Goal: Use online tool/utility: Utilize a website feature to perform a specific function

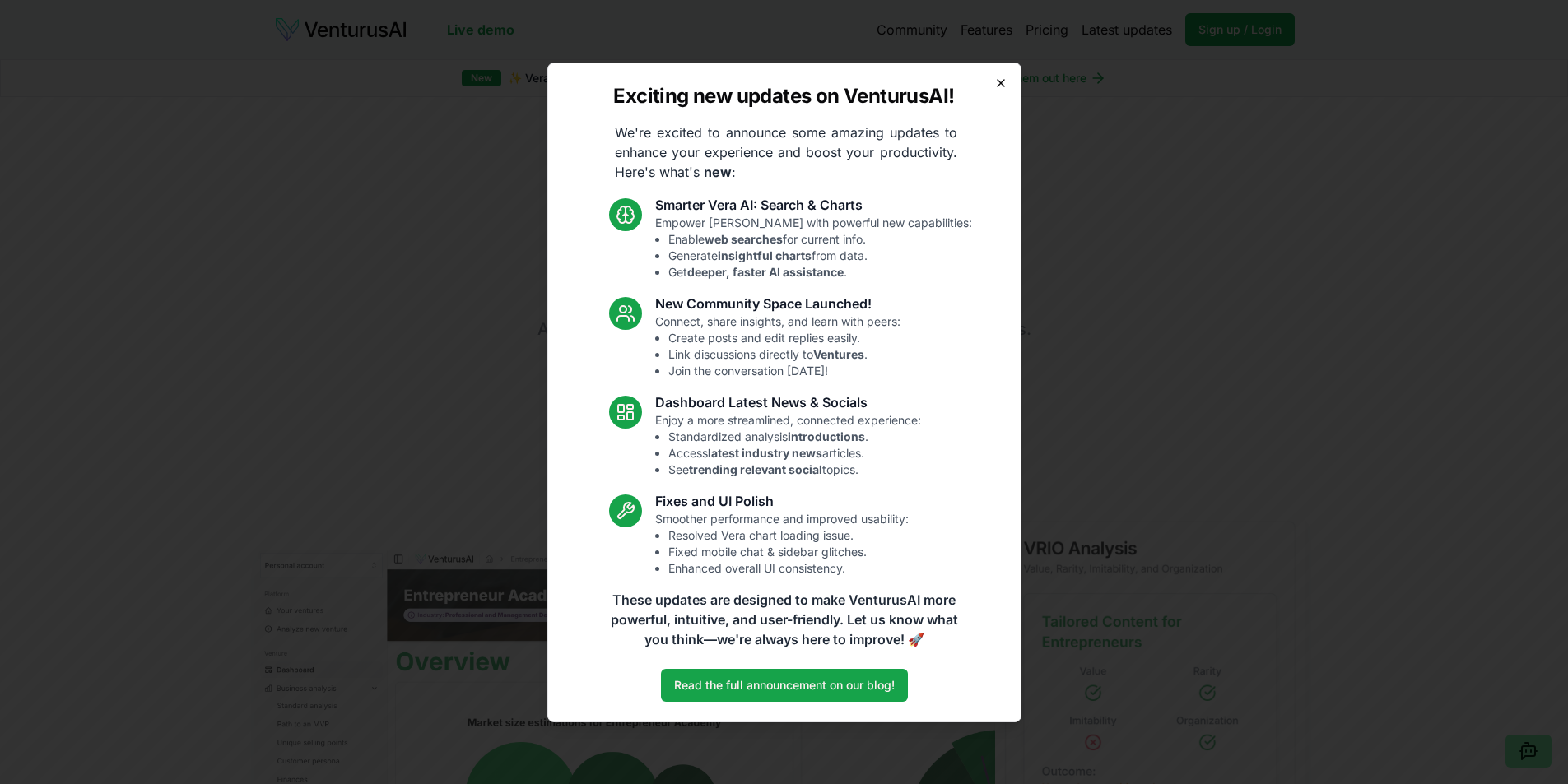
click at [998, 79] on icon "button" at bounding box center [1001, 82] width 7 height 7
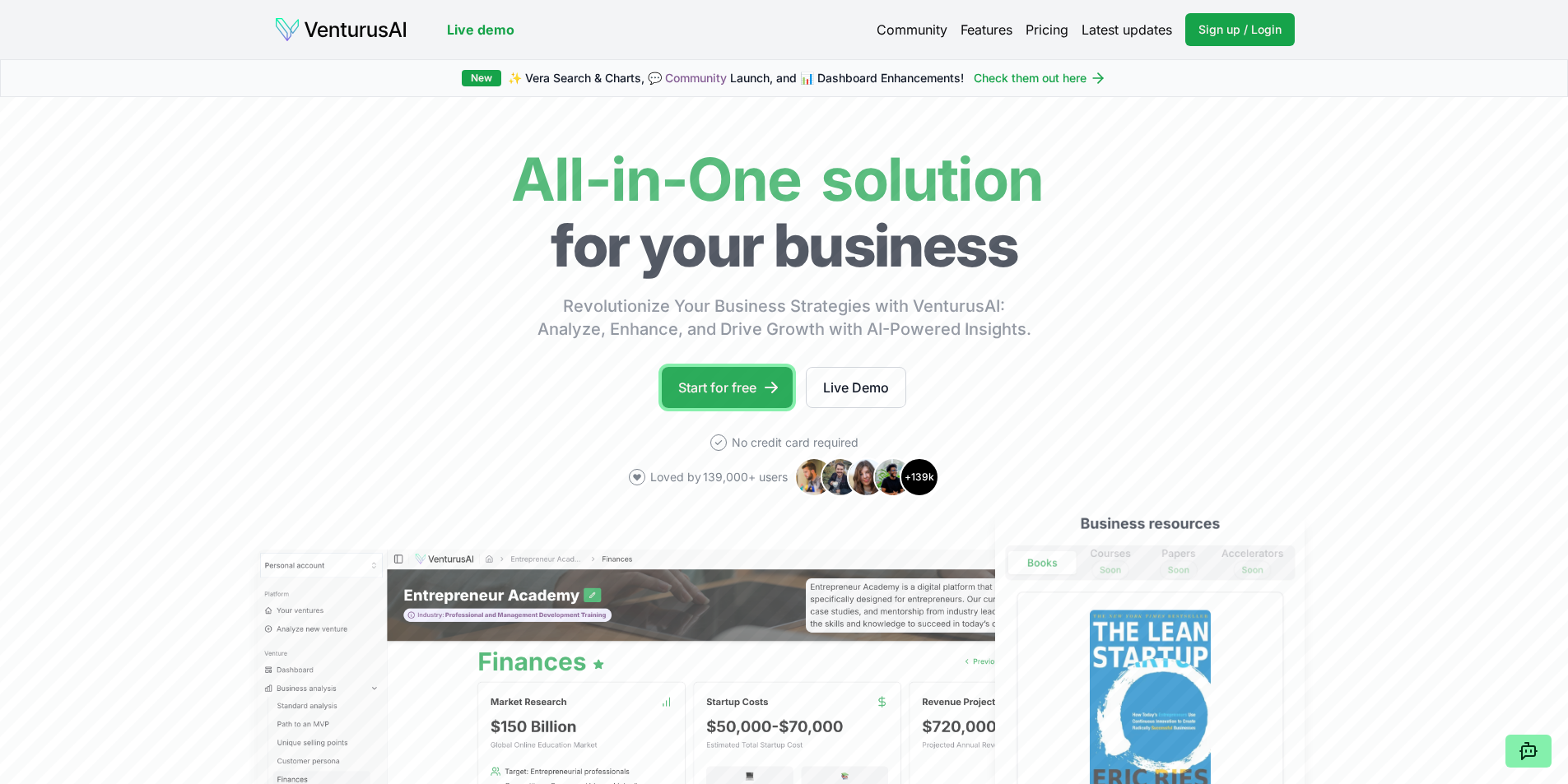
click at [753, 388] on link "Start for free" at bounding box center [727, 388] width 131 height 41
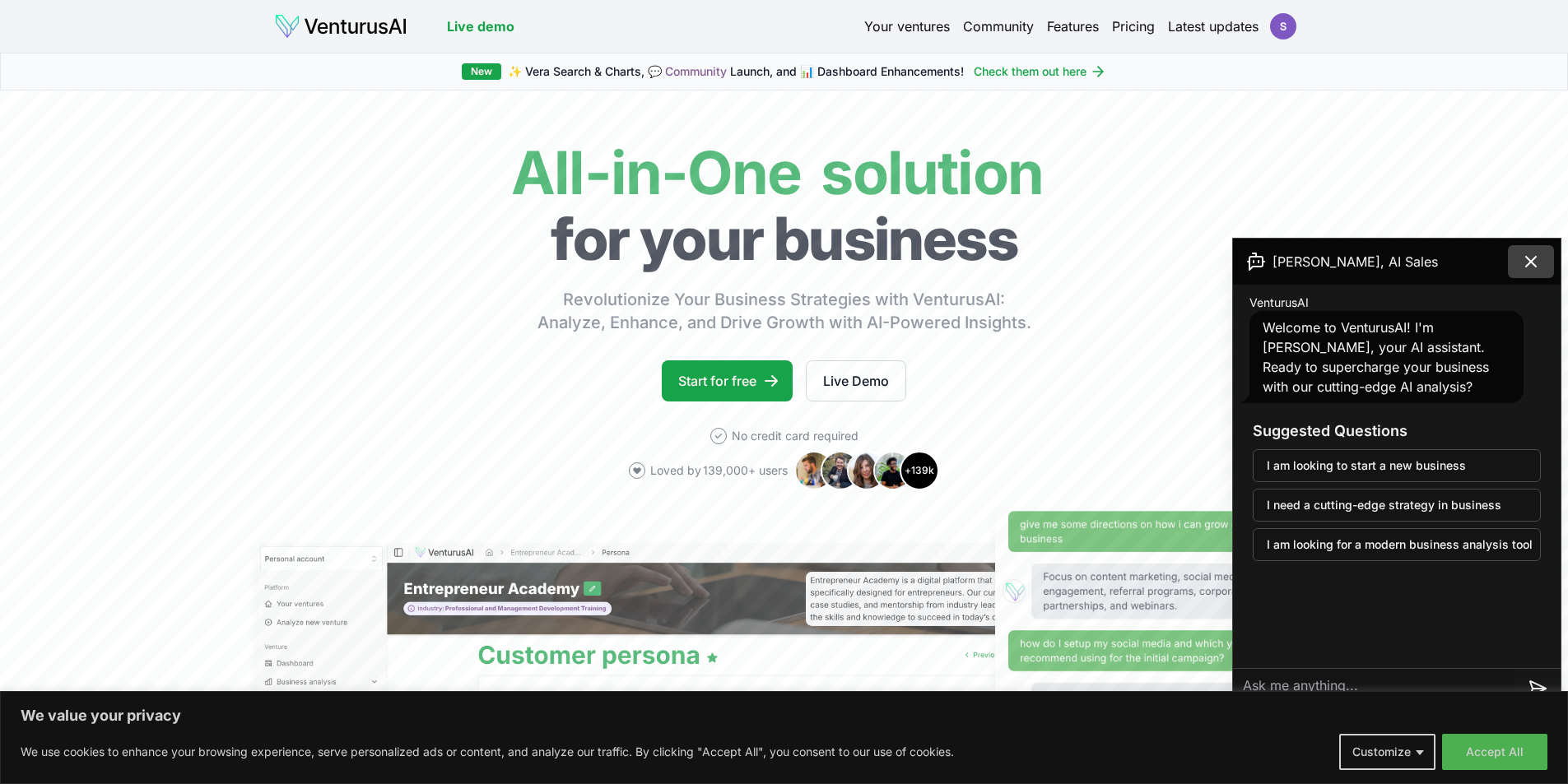
click at [1512, 270] on button at bounding box center [1531, 262] width 46 height 33
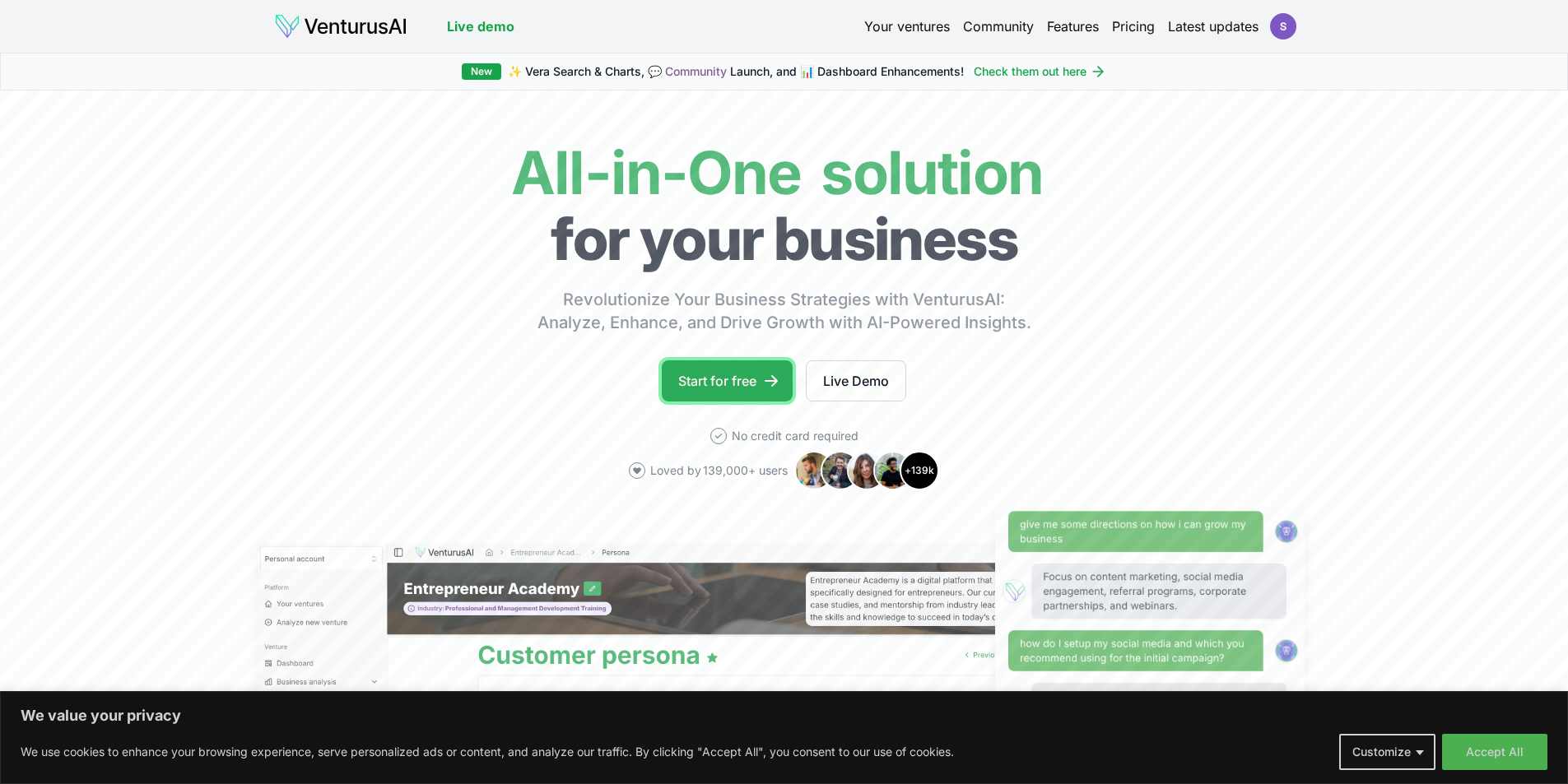
click at [729, 384] on link "Start for free" at bounding box center [727, 381] width 131 height 41
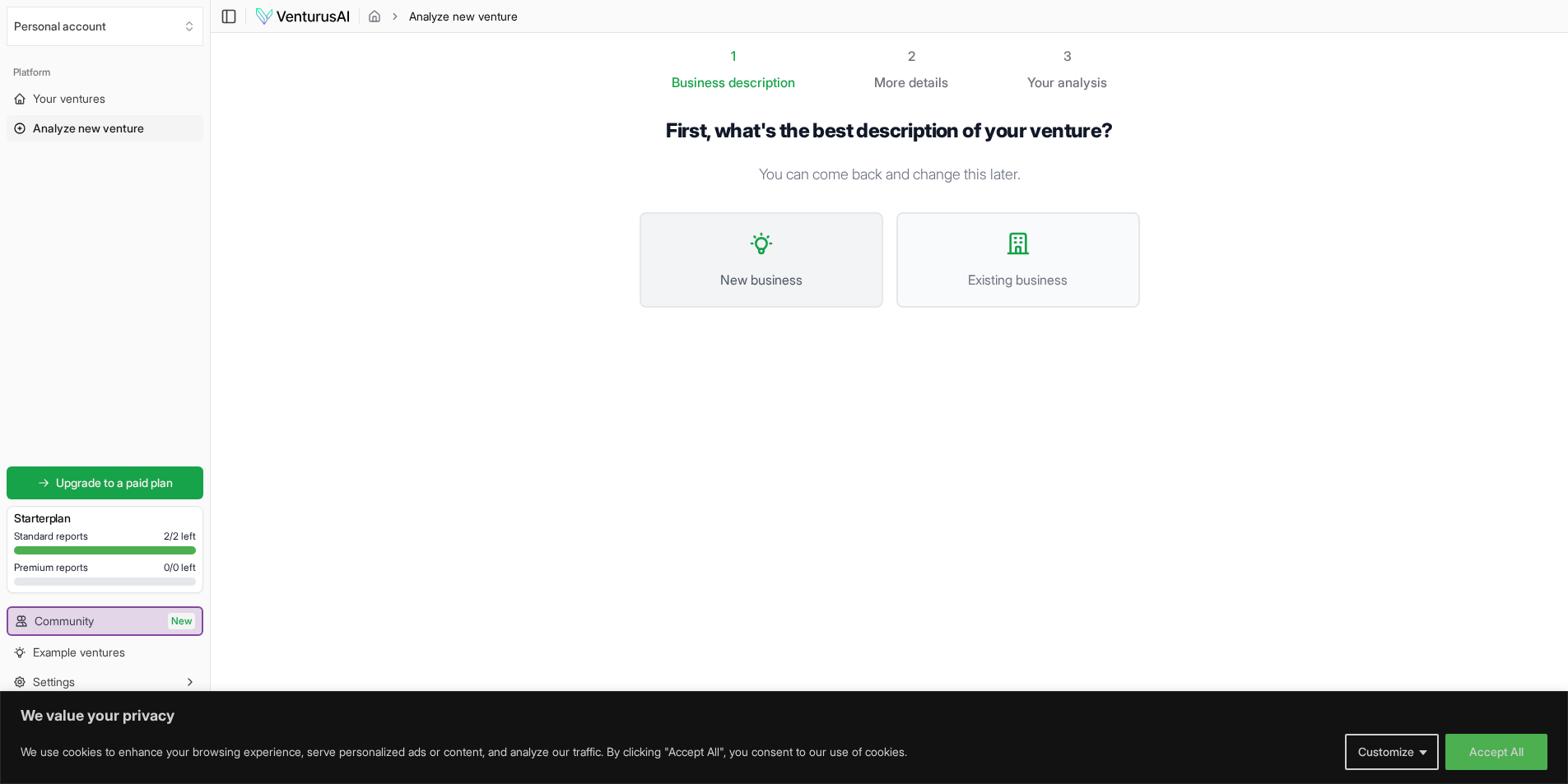
click at [764, 278] on span "New business" at bounding box center [761, 279] width 208 height 20
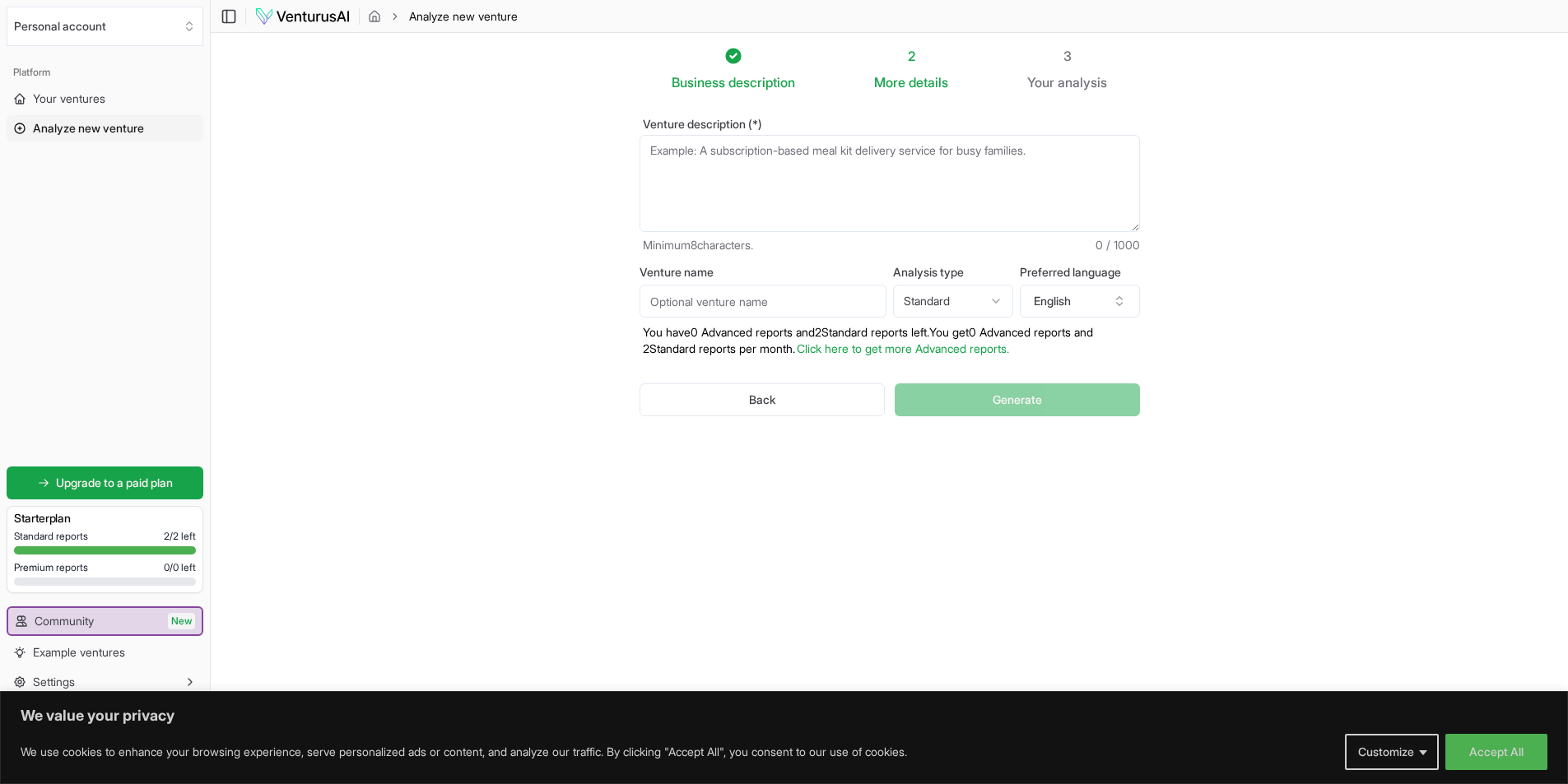
click at [731, 167] on textarea "Venture description (*)" at bounding box center [890, 183] width 501 height 97
type textarea "dentist app"
click at [819, 286] on input "Venture name" at bounding box center [763, 302] width 247 height 33
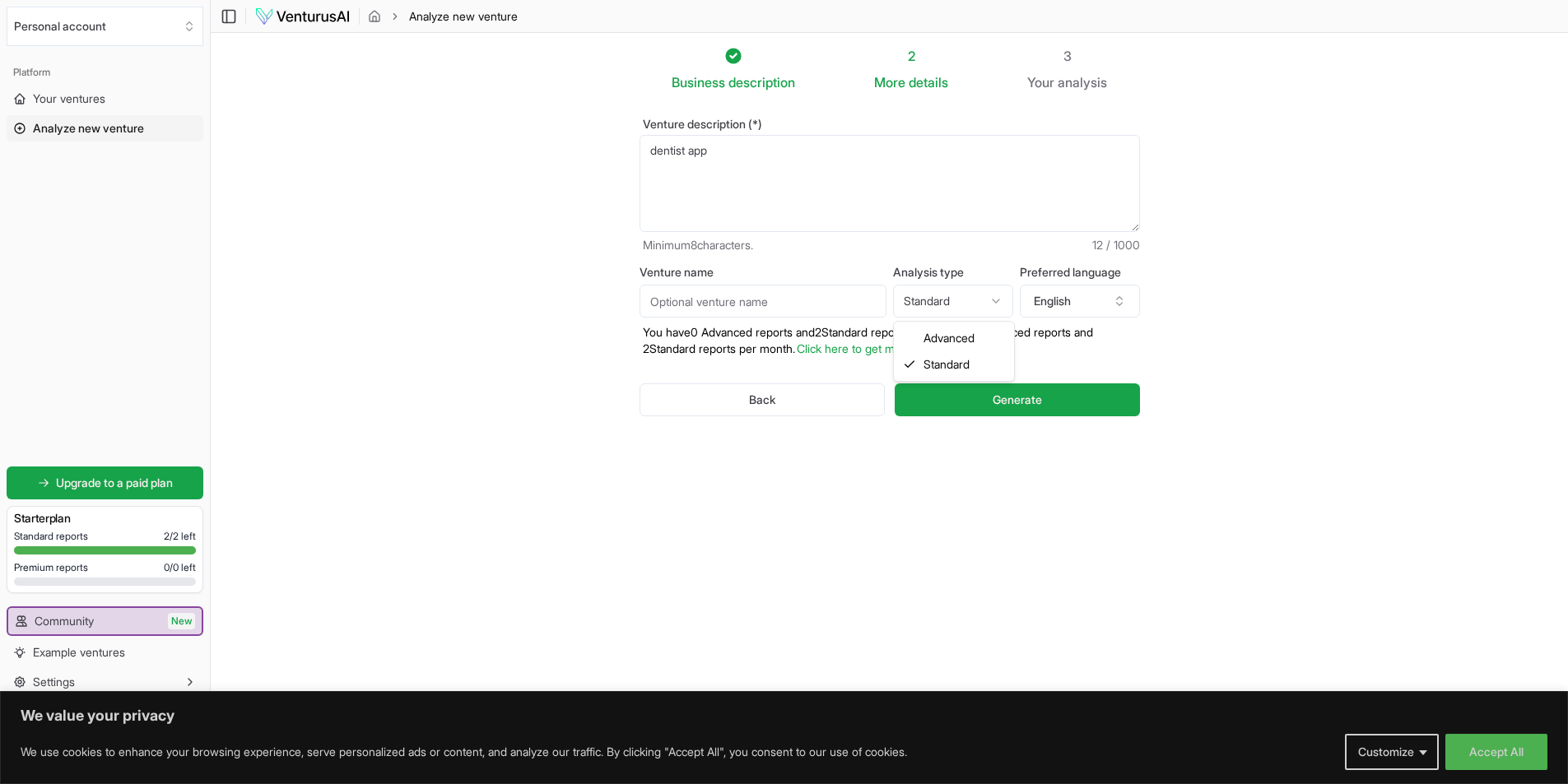
click at [917, 304] on html "We value your privacy We use cookies to enhance your browsing experience, serve…" at bounding box center [784, 392] width 1568 height 784
select select "advanced"
click at [789, 306] on input "Venture name" at bounding box center [763, 302] width 247 height 33
click at [790, 301] on input "Venture name" at bounding box center [763, 302] width 247 height 33
click at [932, 401] on button "Generate" at bounding box center [1016, 400] width 244 height 33
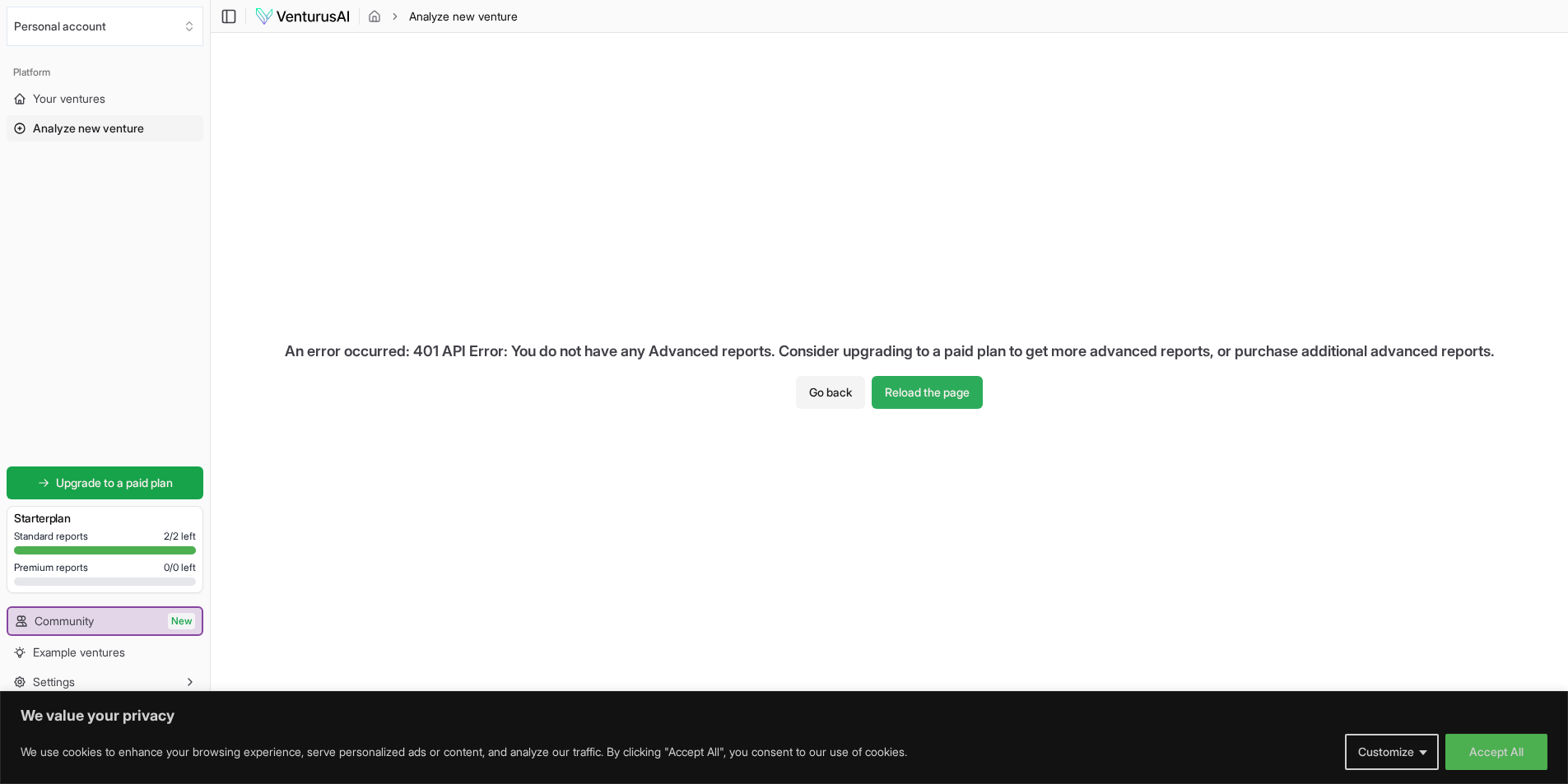
click at [938, 393] on button "Reload the page" at bounding box center [926, 393] width 111 height 33
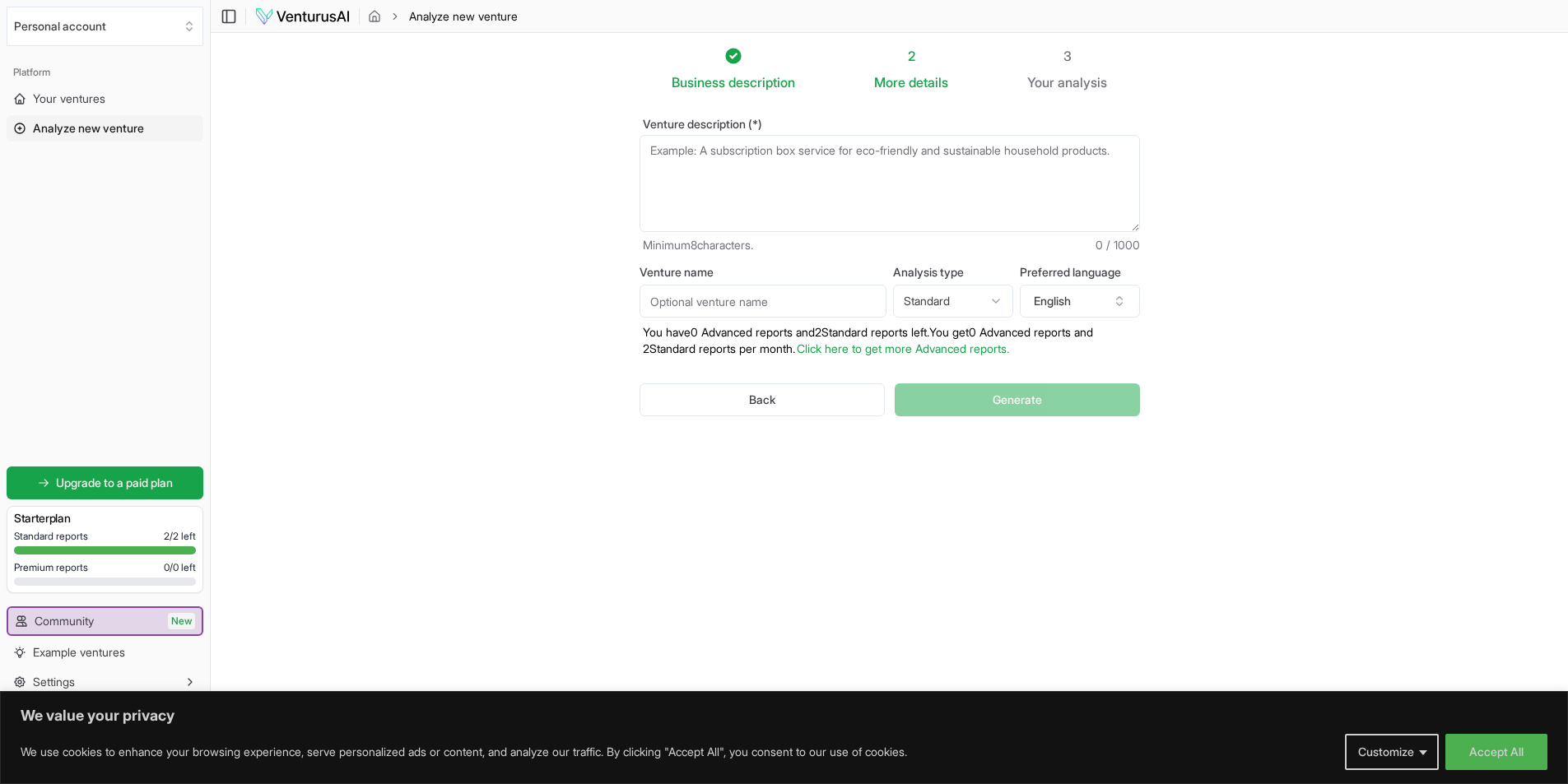
click at [868, 166] on textarea "Venture description (*)" at bounding box center [890, 183] width 501 height 97
click at [810, 176] on textarea "Venture description (*)" at bounding box center [890, 183] width 501 height 97
click at [733, 168] on textarea "Venture description (*)" at bounding box center [890, 183] width 501 height 97
click at [799, 169] on textarea "Venture description (*)" at bounding box center [890, 183] width 501 height 97
click at [715, 154] on textarea "Venture description (*)" at bounding box center [890, 183] width 501 height 97
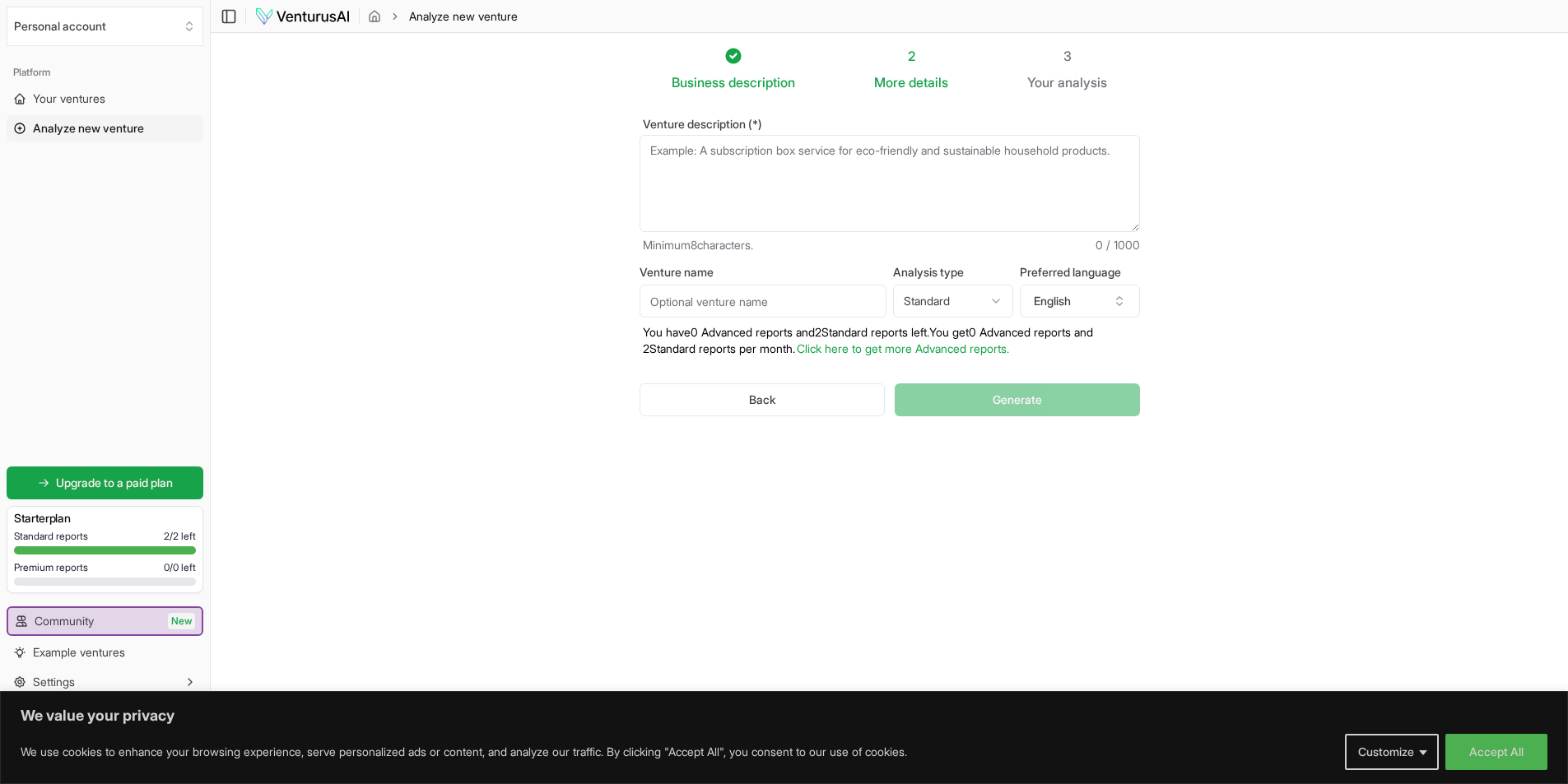
paste textarea "I want to create digital platform for airline industry for tracking inventory"
type textarea "I want to create digital platform for airline industry for tracking inventory"
click at [1041, 405] on span "Generate" at bounding box center [1017, 400] width 49 height 17
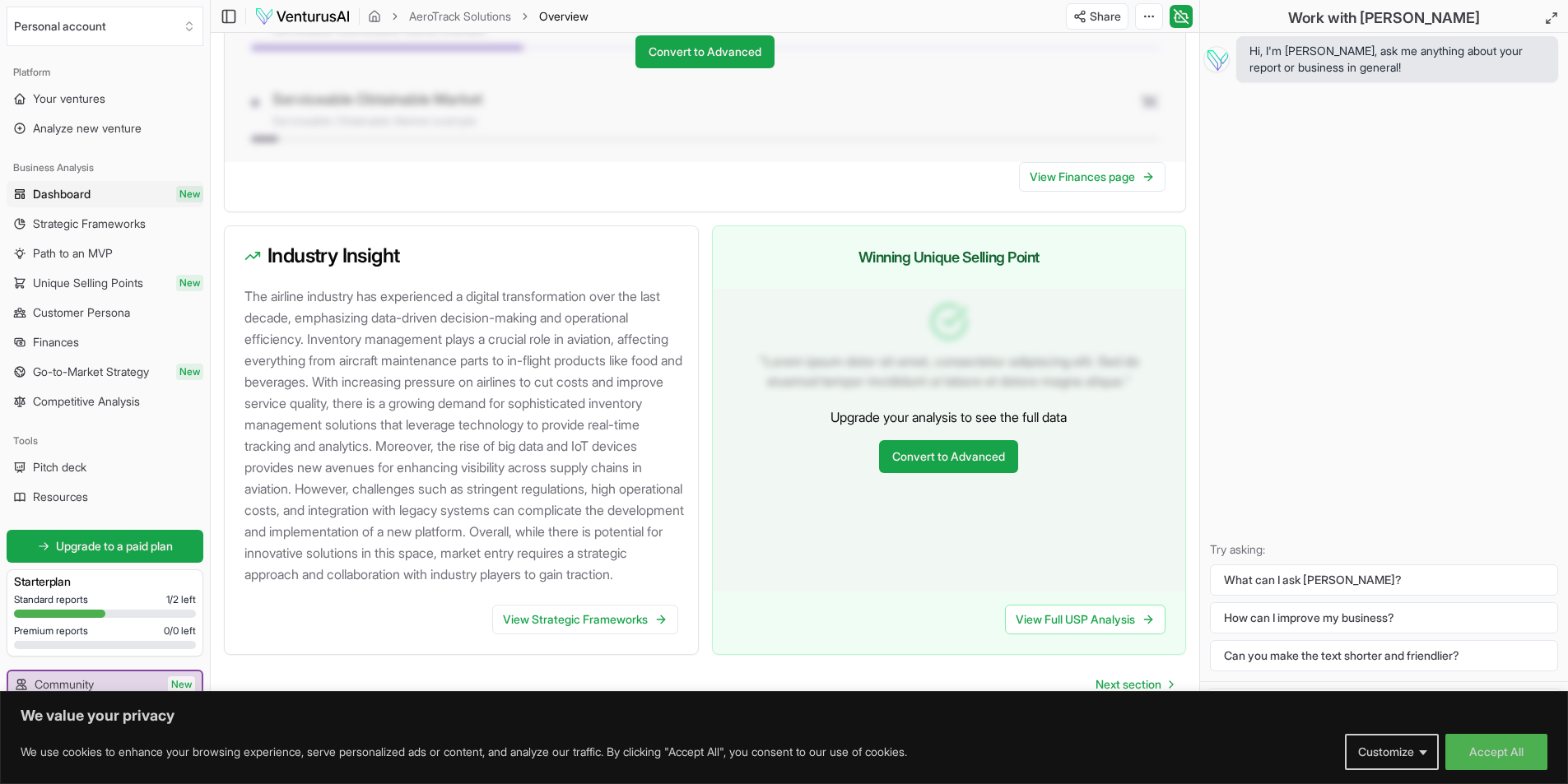
scroll to position [1574, 0]
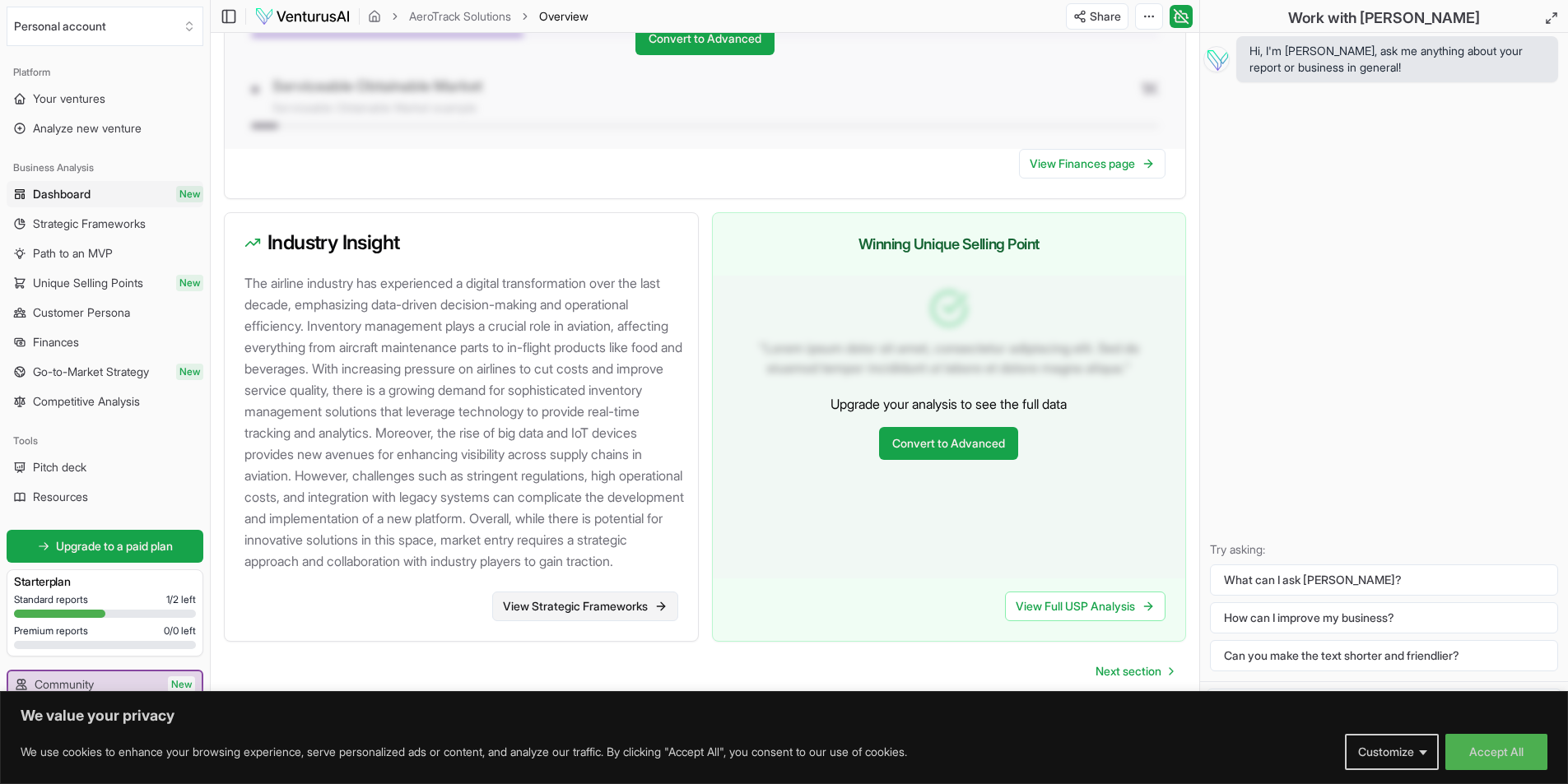
click at [651, 610] on link "View Strategic Frameworks" at bounding box center [585, 607] width 186 height 29
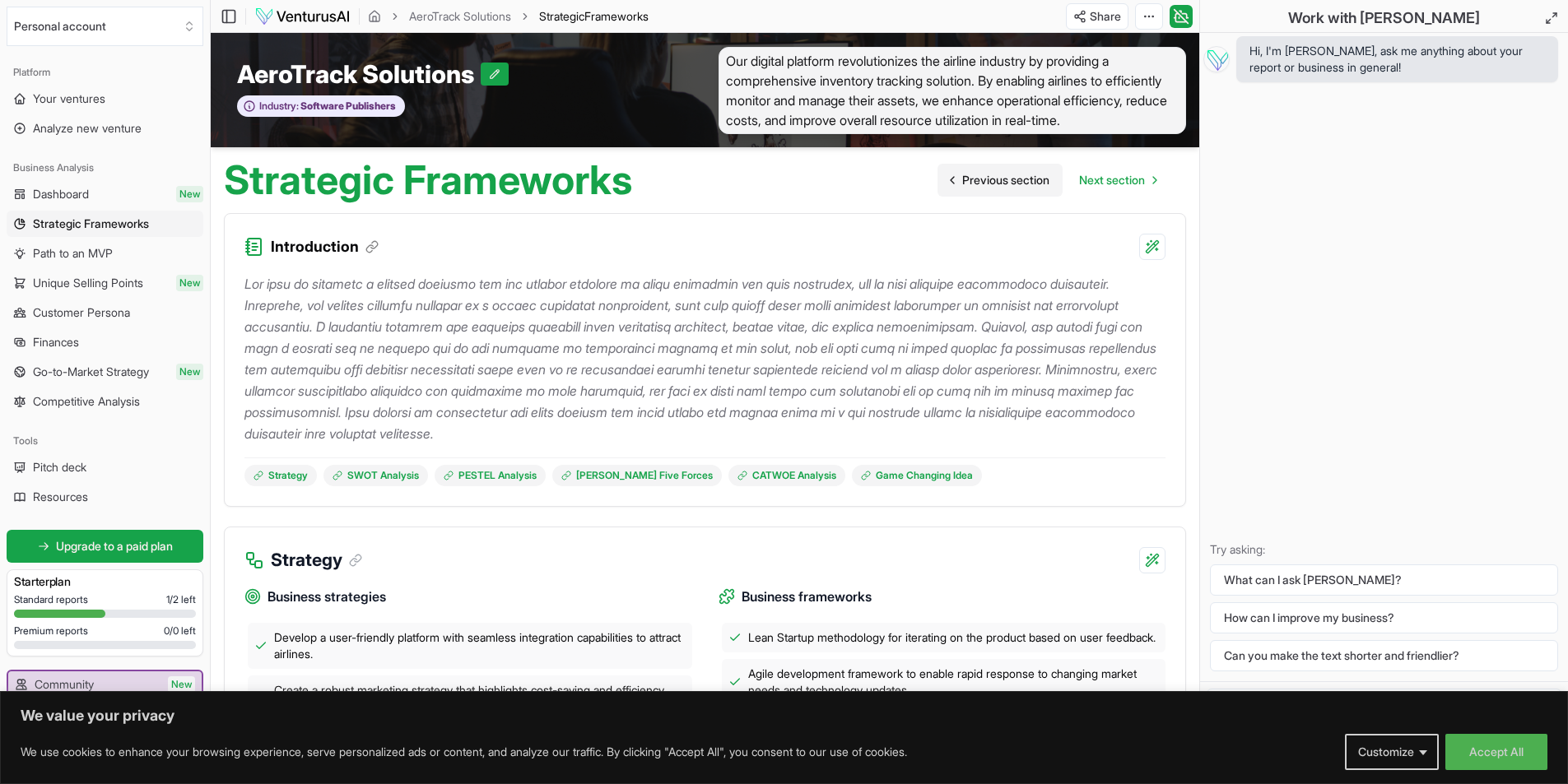
click at [985, 188] on span "Previous section" at bounding box center [1005, 180] width 87 height 17
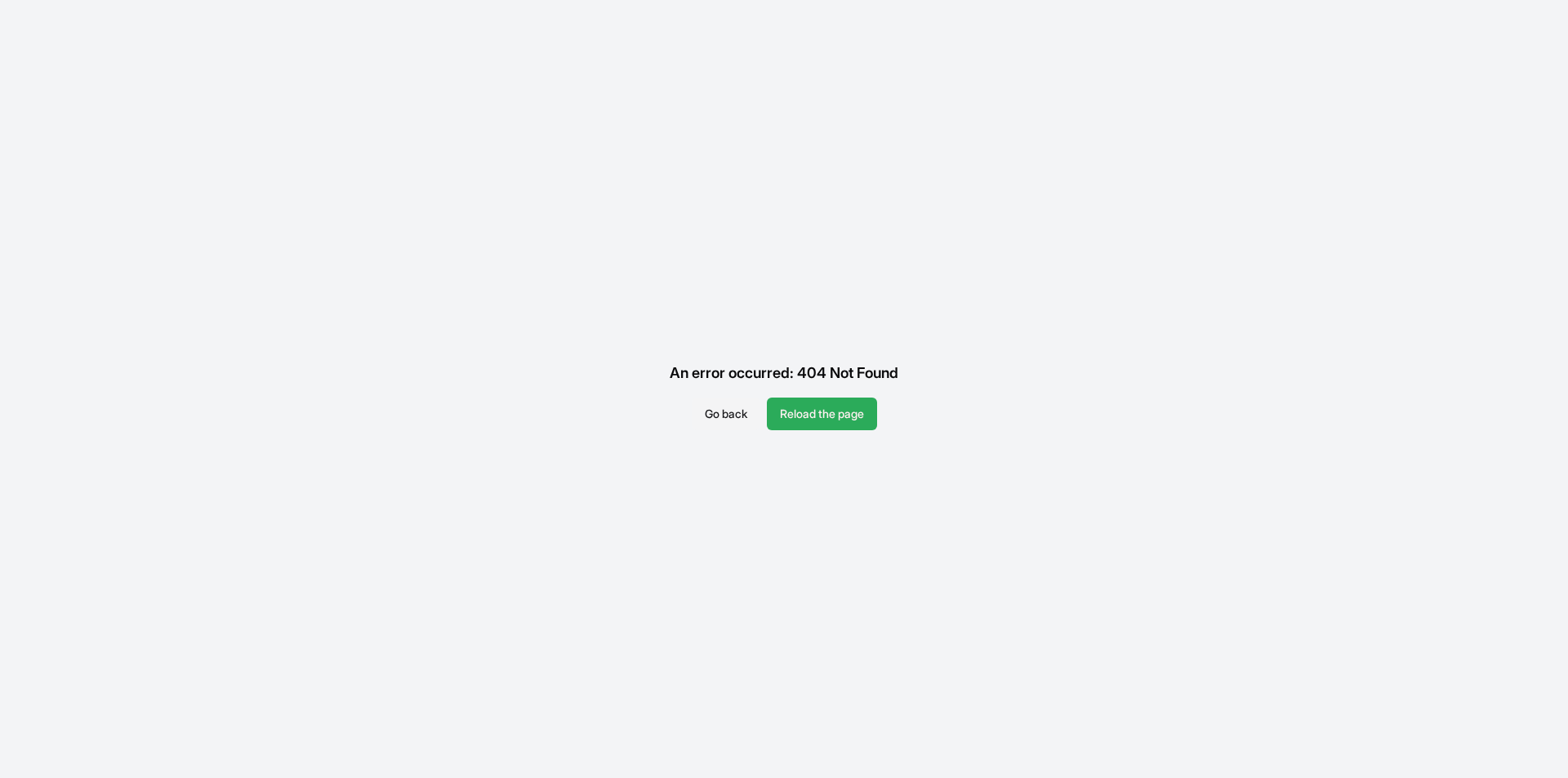
click at [859, 414] on button "Reload the page" at bounding box center [821, 414] width 110 height 33
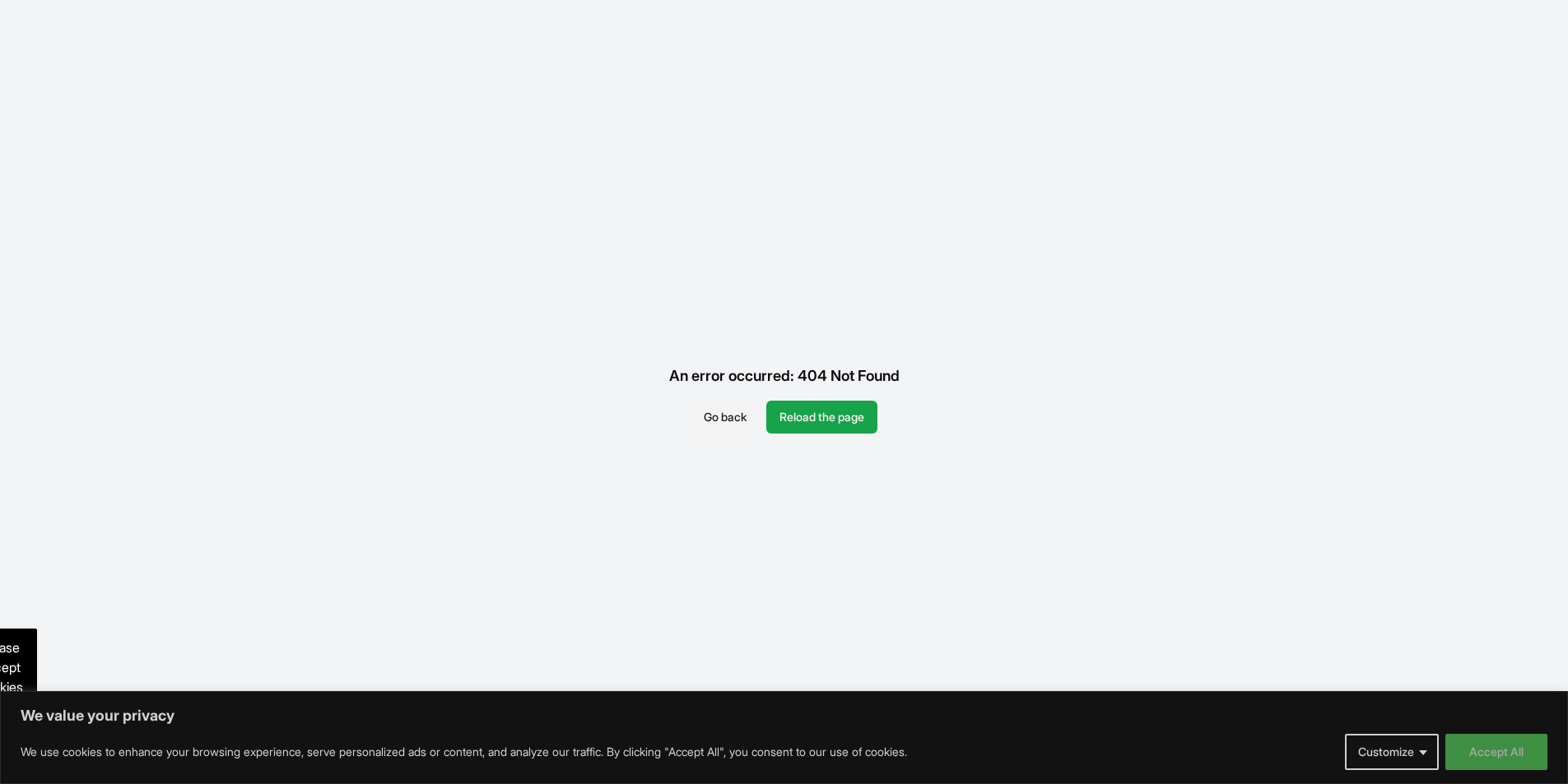
click at [1489, 754] on button "Accept All" at bounding box center [1496, 752] width 102 height 36
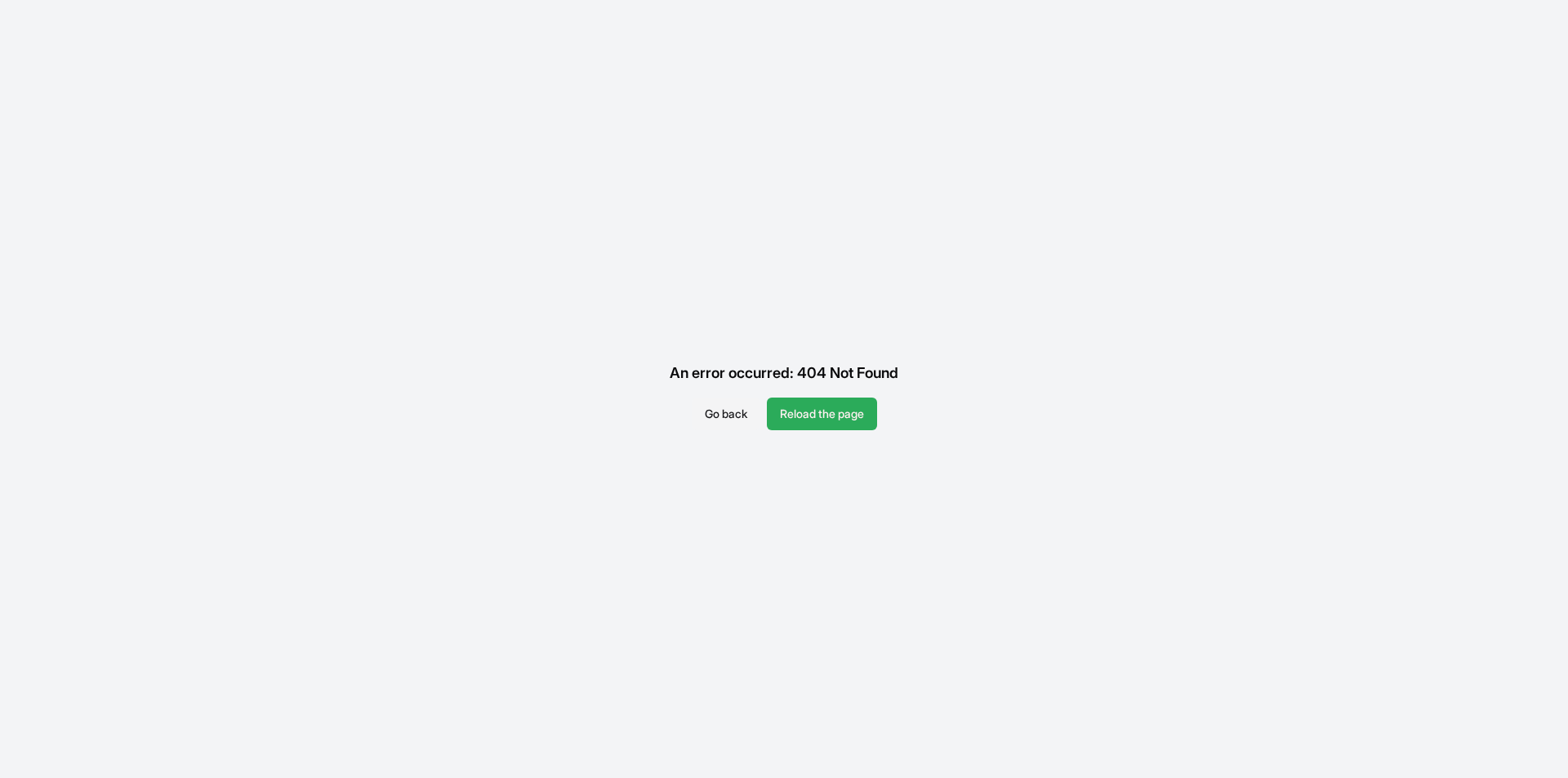
click at [838, 416] on button "Reload the page" at bounding box center [821, 414] width 110 height 33
click at [843, 407] on button "Reload the page" at bounding box center [821, 414] width 110 height 33
click at [737, 407] on button "Go back" at bounding box center [725, 414] width 69 height 33
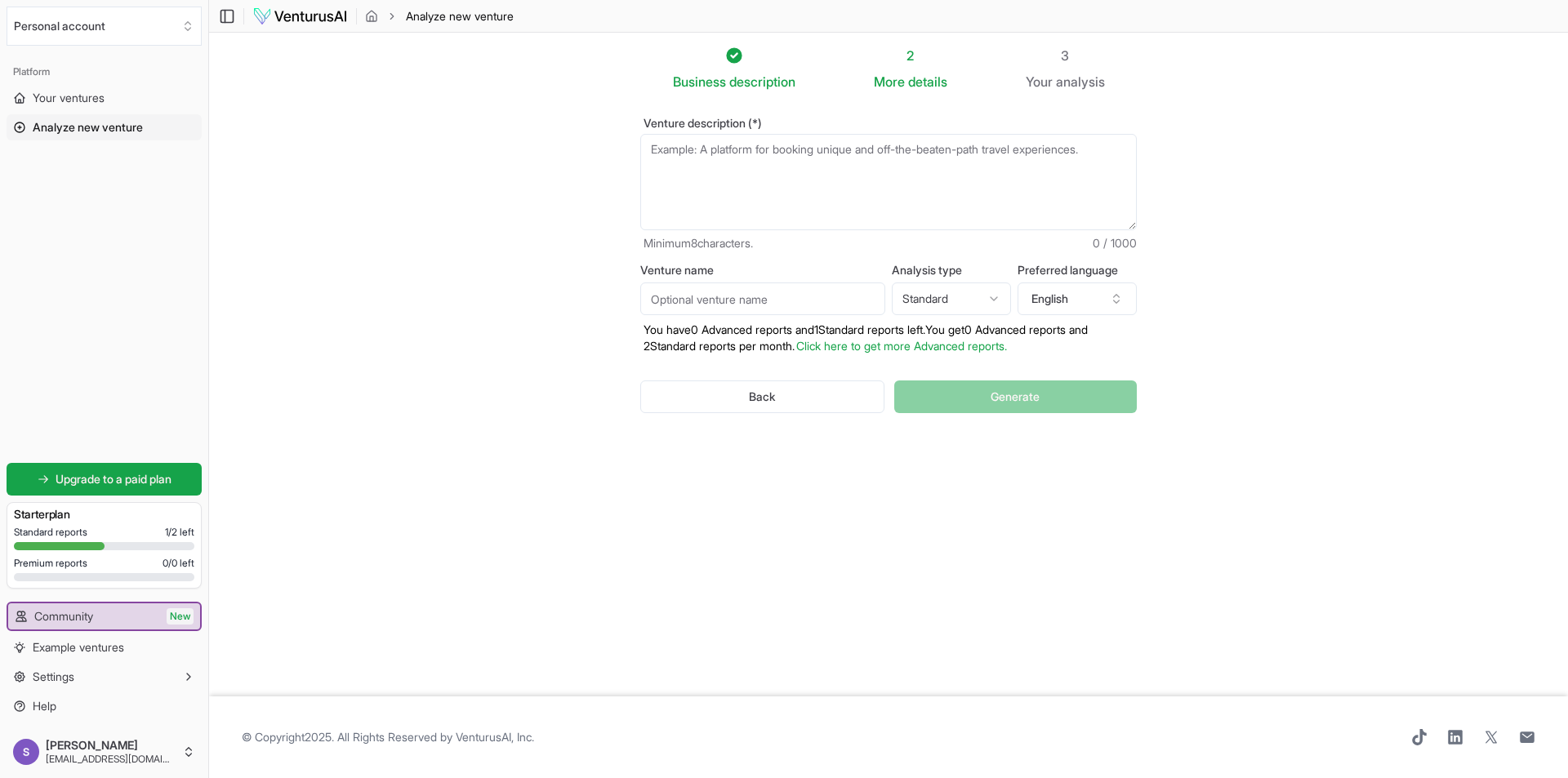
click at [786, 176] on textarea "Venture description (*)" at bounding box center [888, 182] width 497 height 96
paste textarea "I want to create digital platform for airline industry for tracking inventory"
type textarea "I want to create digital platform for airline industry for tracking inventory"
click at [941, 399] on button "Generate" at bounding box center [1015, 397] width 242 height 33
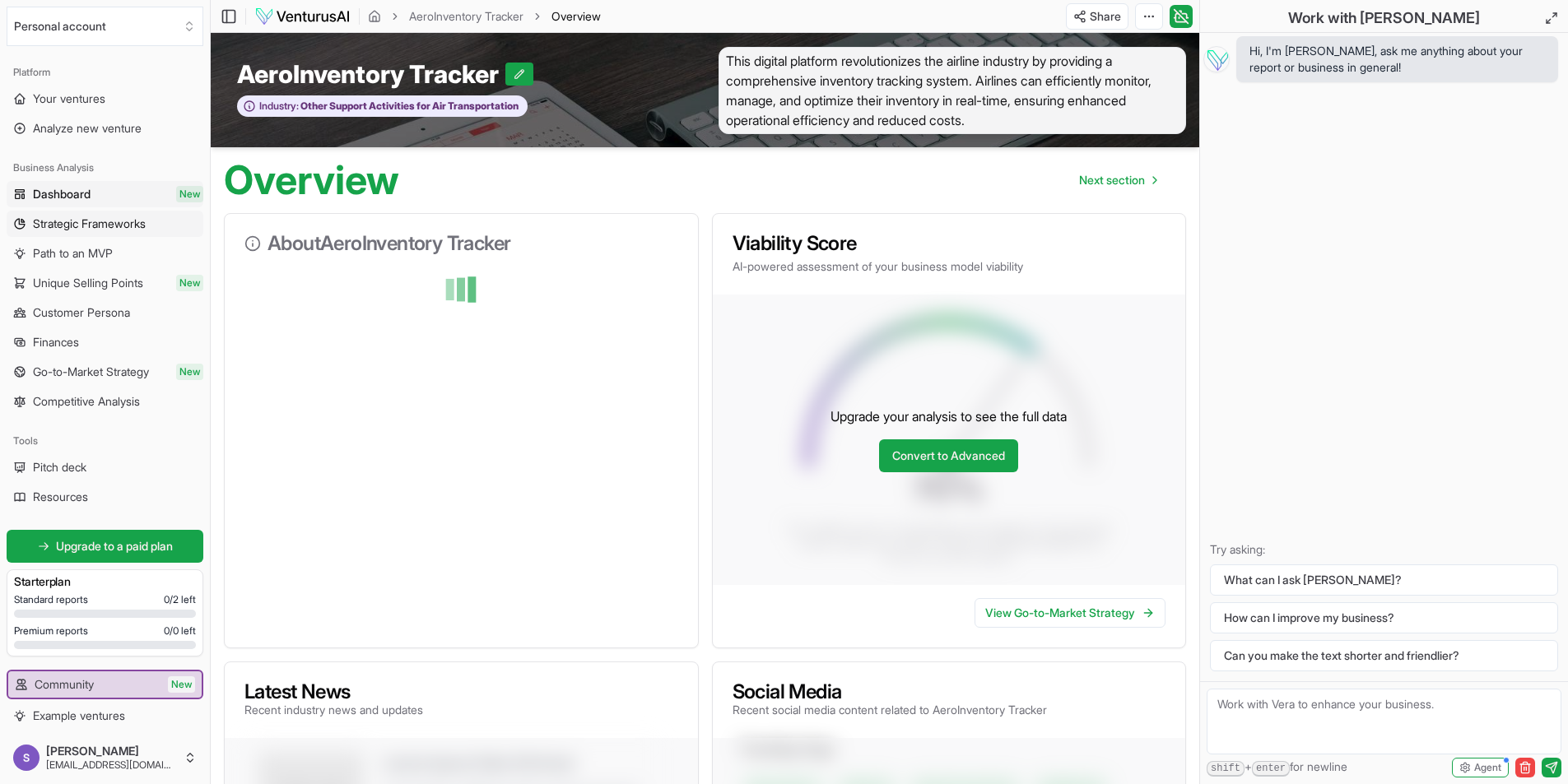
click at [125, 218] on span "Strategic Frameworks" at bounding box center [89, 223] width 113 height 17
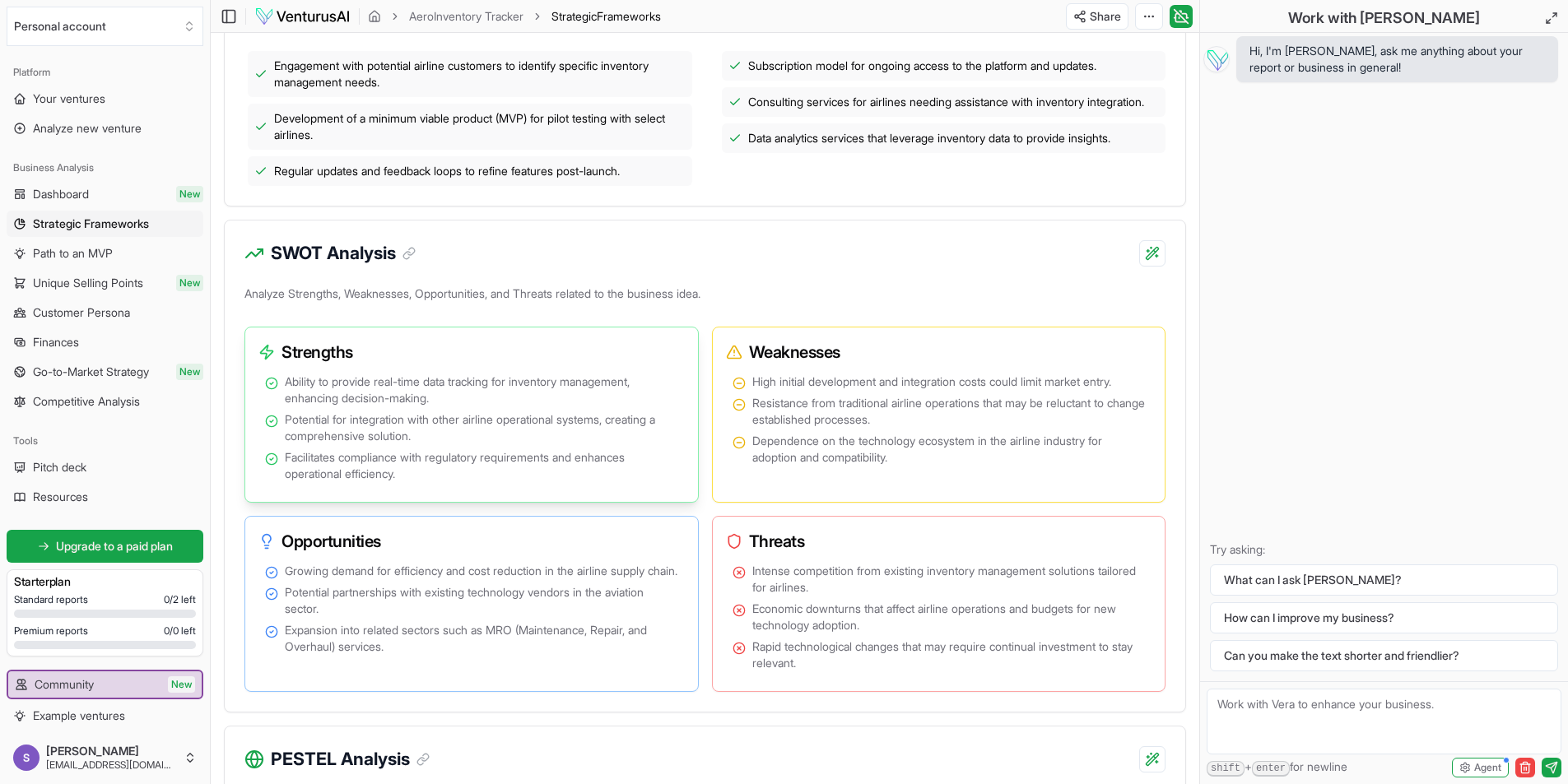
scroll to position [823, 0]
